Goal: Register for event/course

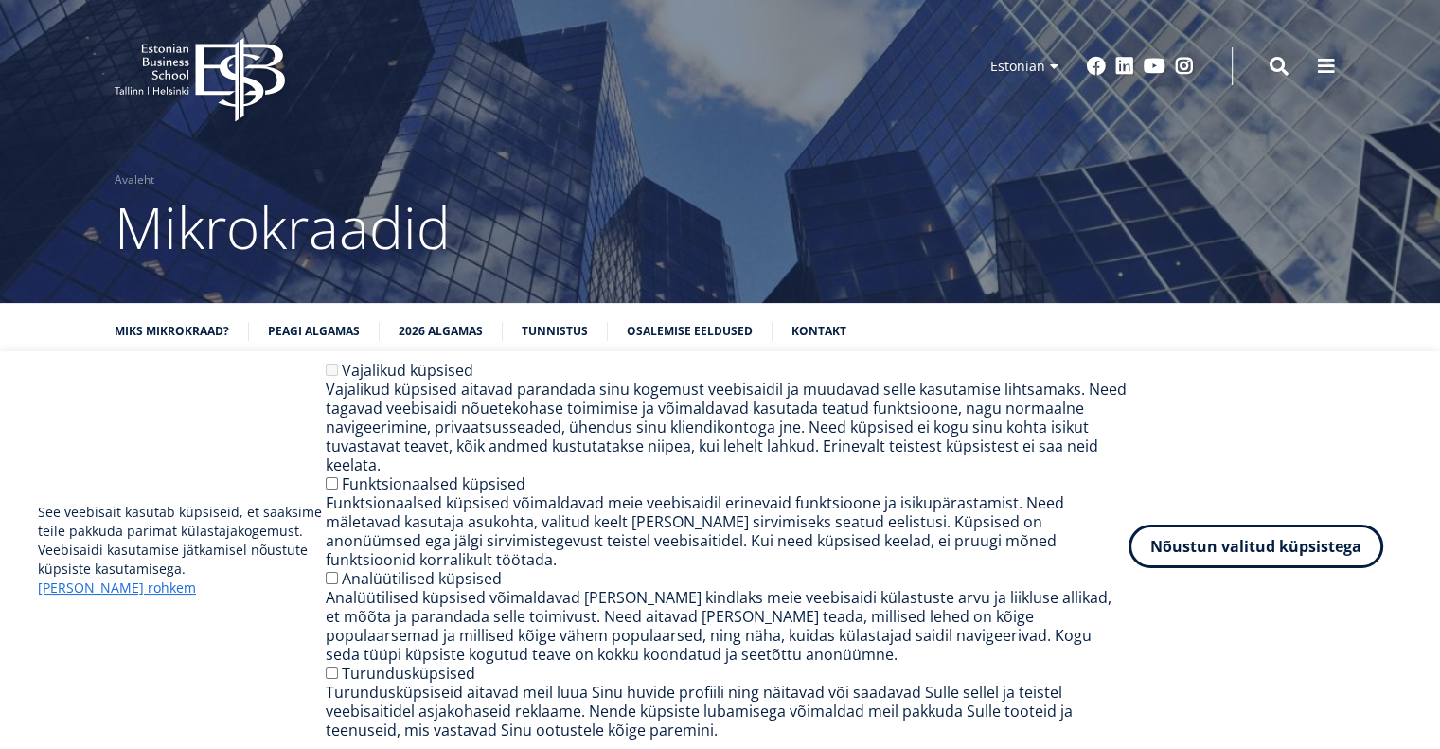
click at [1276, 567] on button "Nõustun valitud küpsistega" at bounding box center [1255, 546] width 255 height 44
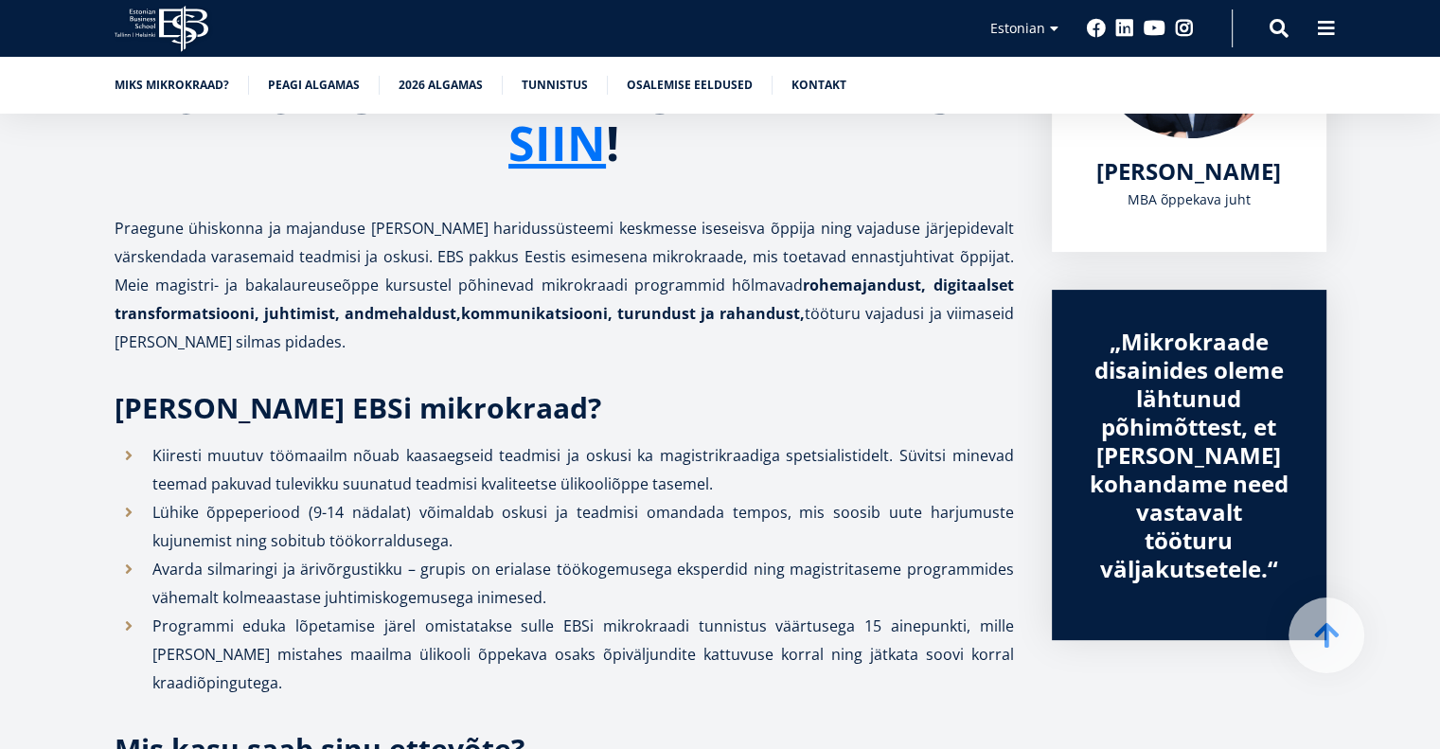
scroll to position [473, 0]
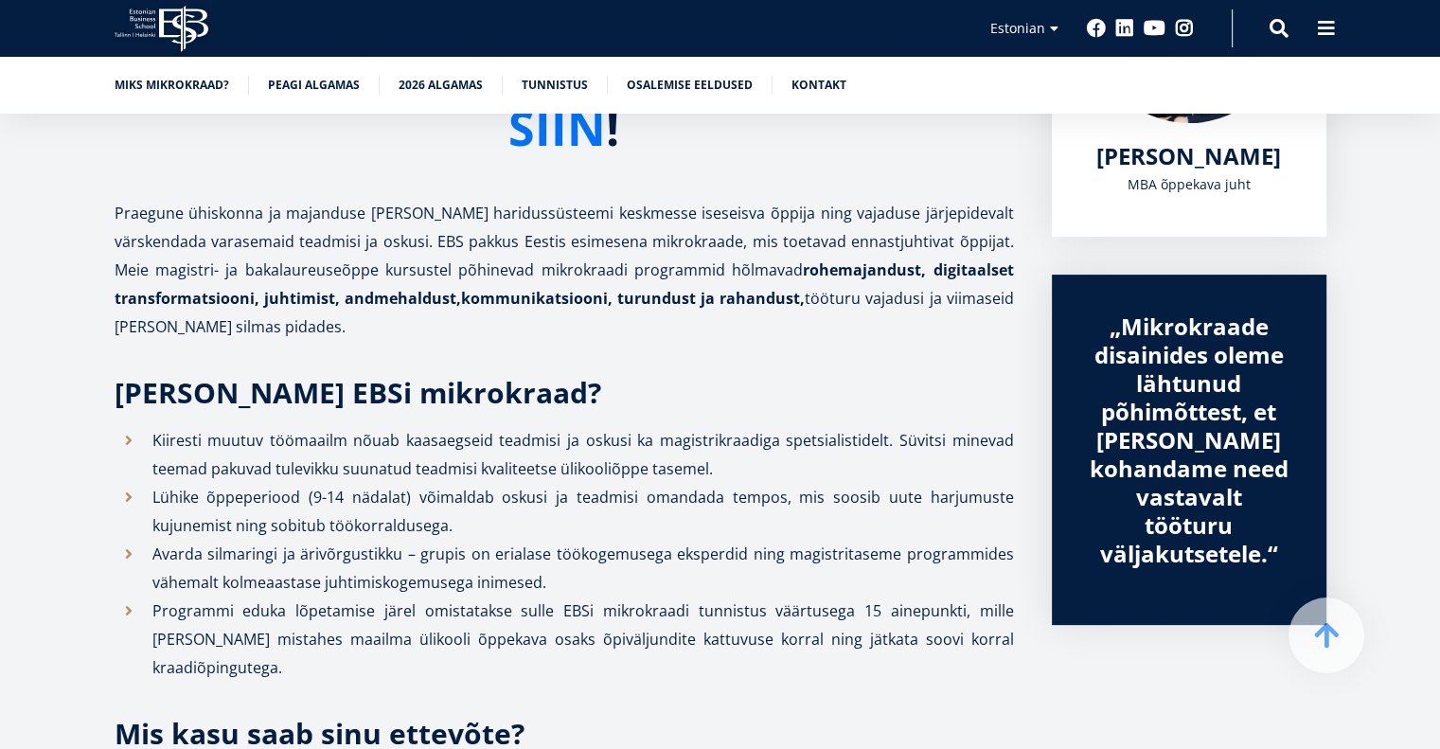
click at [540, 150] on link "SIIN" at bounding box center [556, 127] width 97 height 47
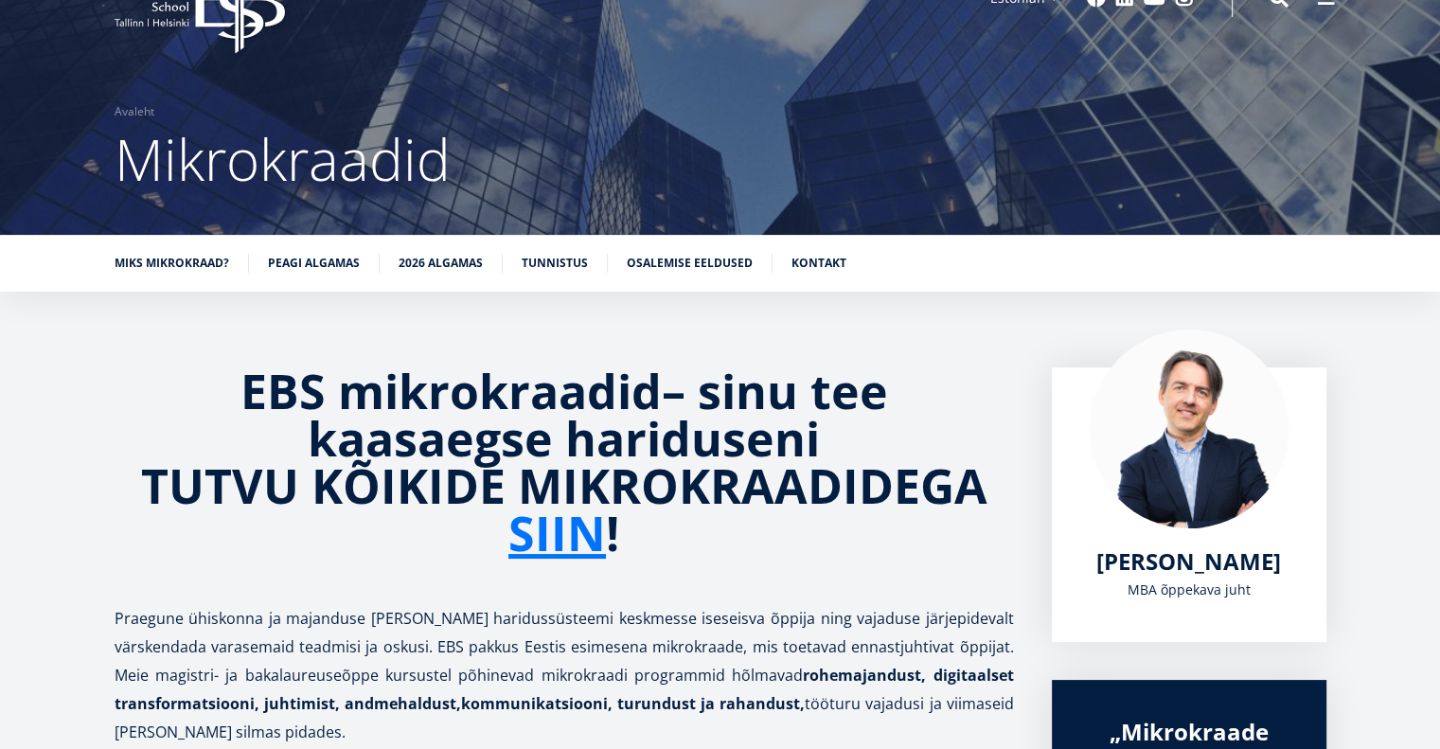
scroll to position [0, 0]
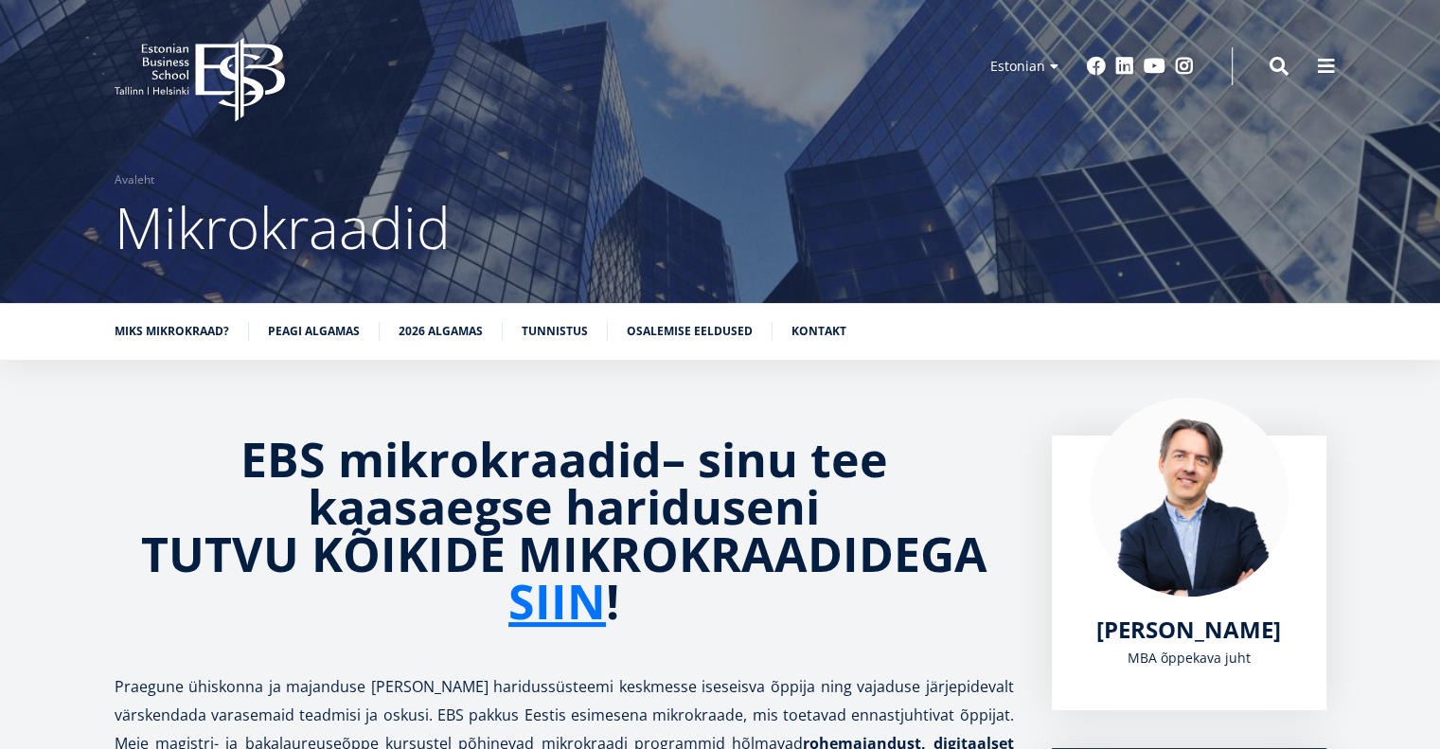
click at [194, 67] on icon "EBS Logo Created with Sketch." at bounding box center [200, 80] width 170 height 84
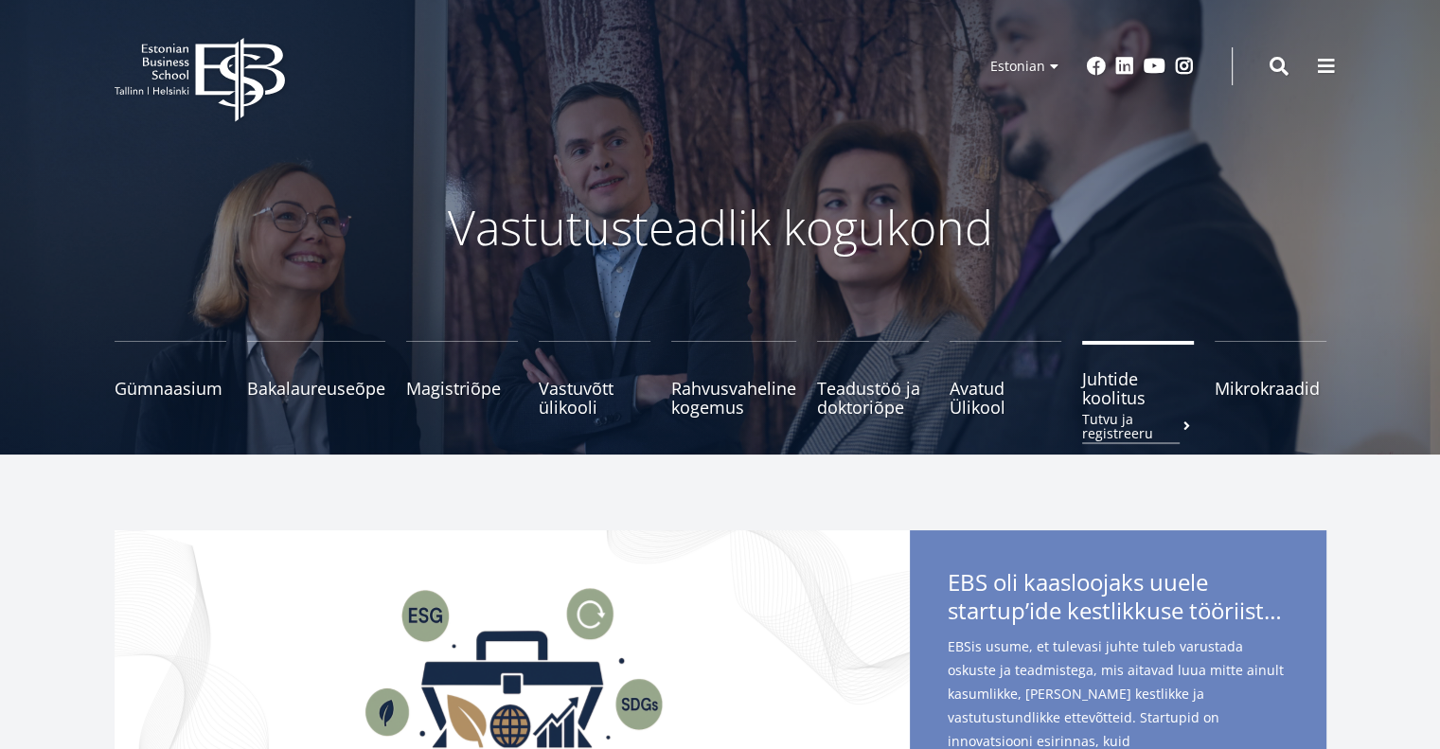
click at [1124, 395] on span "Juhtide koolitus Tutvu ja registreeru" at bounding box center [1138, 388] width 112 height 38
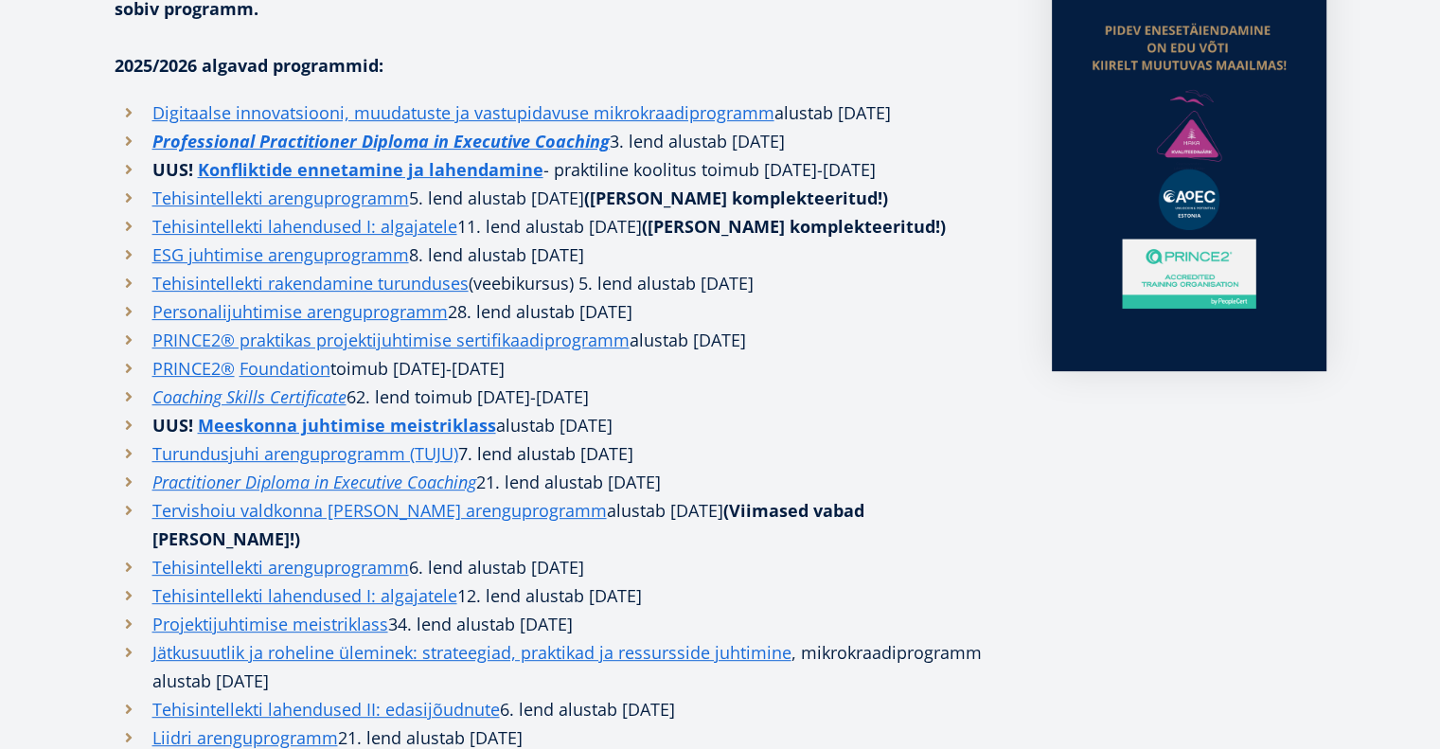
scroll to position [581, 0]
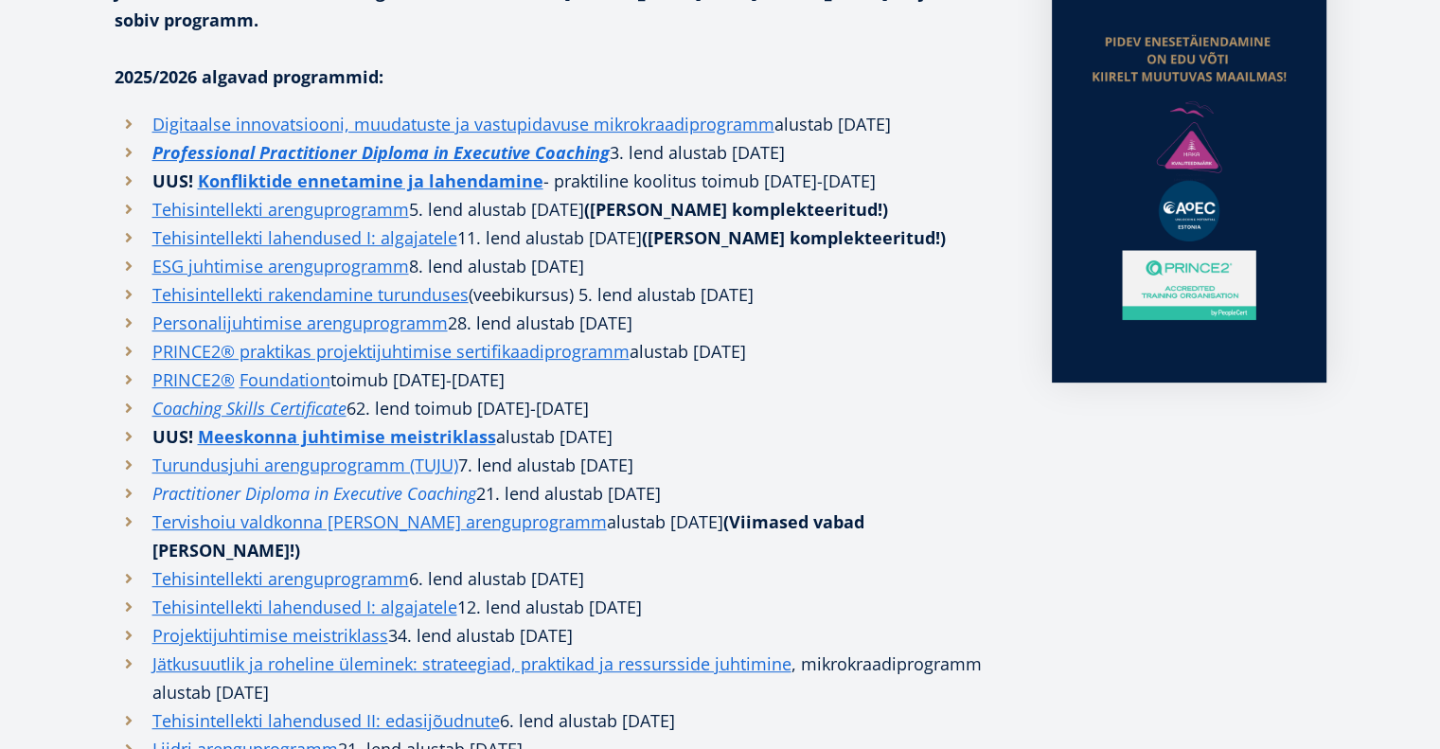
click at [183, 482] on em "Practitioner Diploma in Executive Coaching" at bounding box center [314, 493] width 324 height 23
click at [213, 138] on link "Professional Practitioner Diploma in Executive Coaching" at bounding box center [380, 152] width 457 height 28
click at [216, 365] on link "PRINCE2" at bounding box center [186, 379] width 68 height 28
click at [257, 337] on link "PRINCE2® praktikas projektijuhtimise sertifikaadiprogramm" at bounding box center [390, 351] width 477 height 28
